Goal: Complete application form

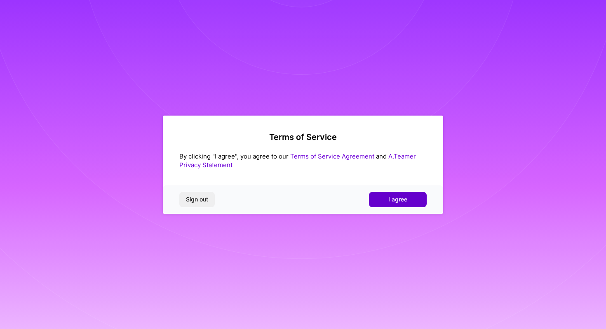
click at [402, 202] on span "I agree" at bounding box center [397, 199] width 19 height 8
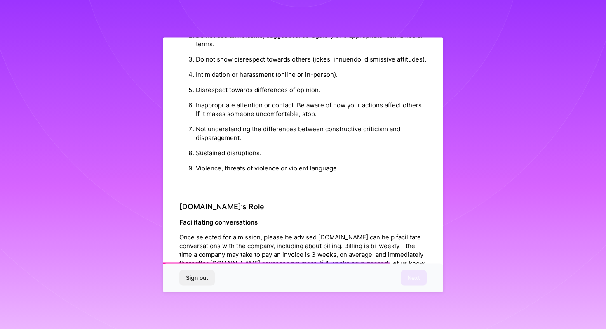
scroll to position [880, 0]
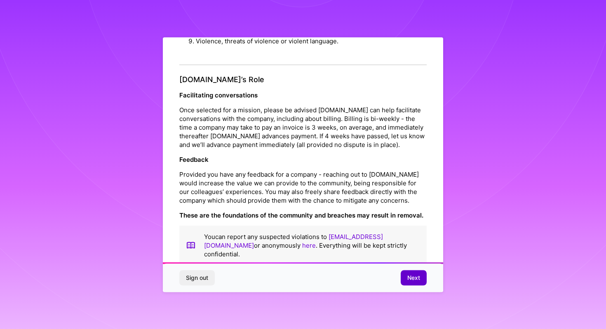
click at [414, 275] on span "Next" at bounding box center [413, 277] width 13 height 8
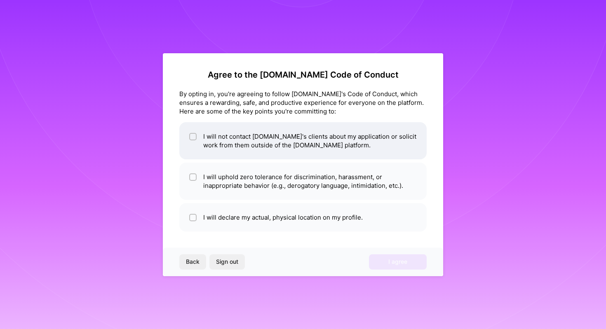
click at [327, 145] on li "I will not contact [DOMAIN_NAME]'s clients about my application or solicit work…" at bounding box center [302, 140] width 247 height 37
checkbox input "true"
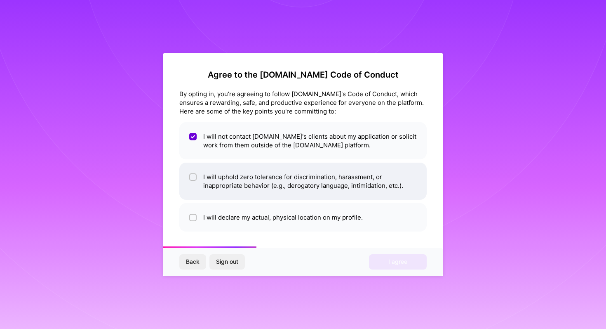
click at [330, 181] on li "I will uphold zero tolerance for discrimination, harassment, or inappropriate b…" at bounding box center [302, 180] width 247 height 37
checkbox input "true"
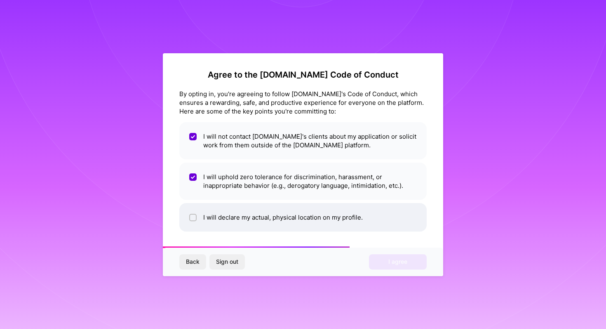
click at [326, 215] on li "I will declare my actual, physical location on my profile." at bounding box center [302, 217] width 247 height 28
checkbox input "true"
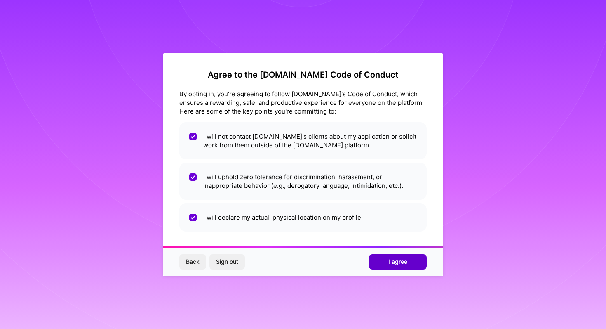
click at [382, 262] on button "I agree" at bounding box center [398, 261] width 58 height 15
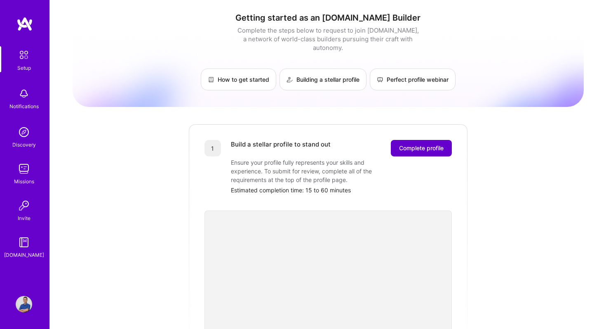
click at [400, 144] on span "Complete profile" at bounding box center [421, 148] width 45 height 8
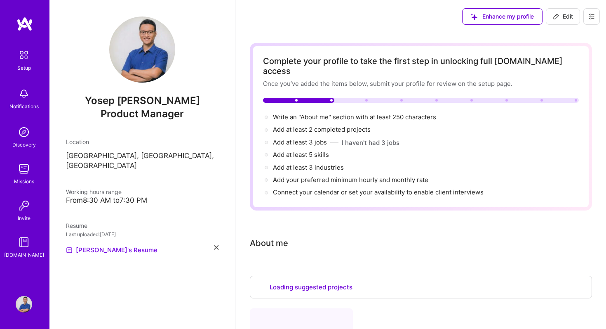
scroll to position [318, 0]
select select "US"
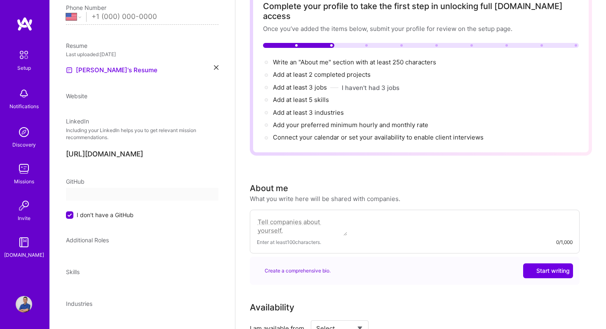
select select "US"
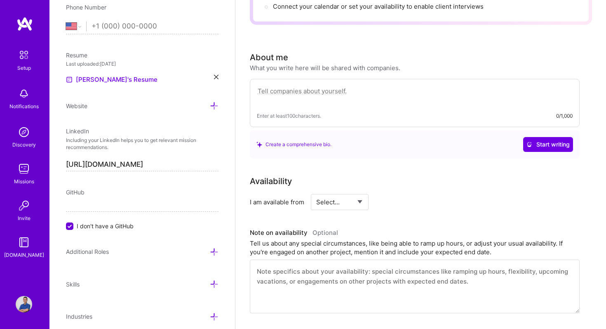
scroll to position [255, 0]
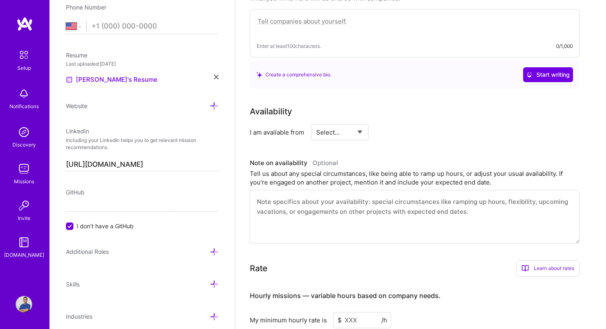
click at [350, 122] on select "Select... Right Now Future Date Not Available" at bounding box center [339, 132] width 47 height 21
select select "Future Date"
click at [316, 122] on select "Select... Right Now Future Date Not Available" at bounding box center [339, 132] width 47 height 21
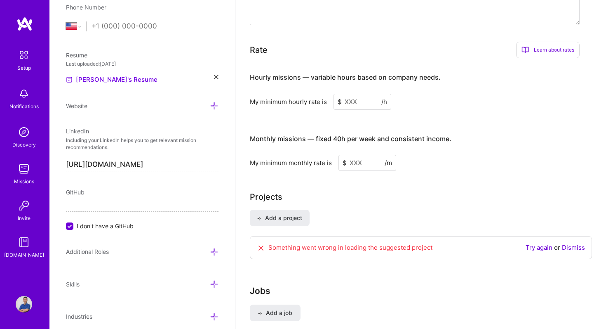
scroll to position [496, 0]
